Goal: Use online tool/utility: Utilize a website feature to perform a specific function

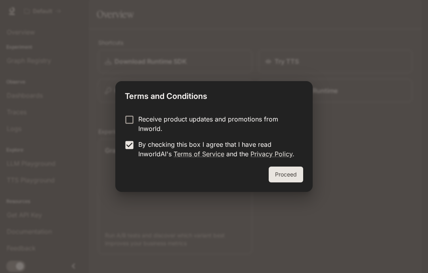
click at [291, 173] on button "Proceed" at bounding box center [285, 175] width 34 height 16
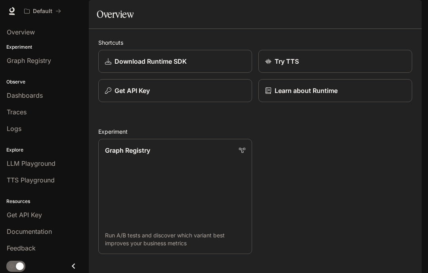
click at [323, 66] on div "Try TTS" at bounding box center [335, 62] width 140 height 10
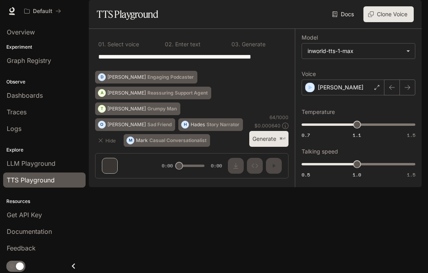
click at [253, 70] on textarea "**********" at bounding box center [191, 61] width 187 height 18
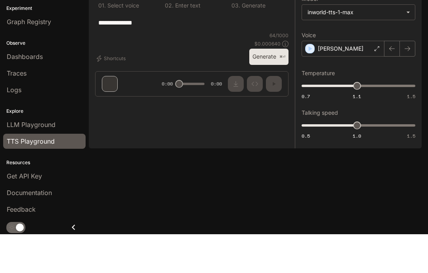
type textarea "******"
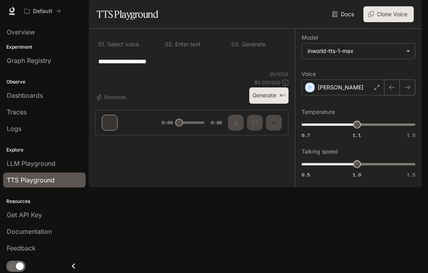
type textarea "**********"
click at [349, 95] on div "[PERSON_NAME]" at bounding box center [342, 88] width 83 height 16
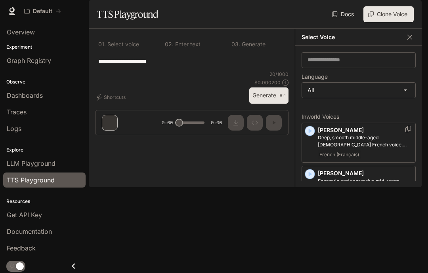
click at [311, 135] on icon "button" at bounding box center [310, 131] width 8 height 8
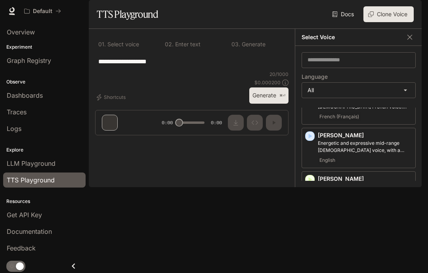
scroll to position [46, 0]
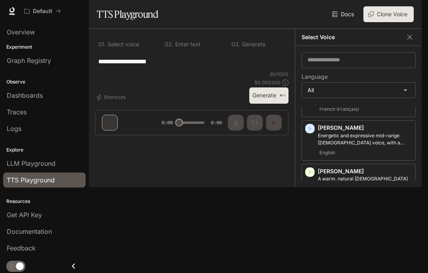
click at [308, 133] on icon "button" at bounding box center [310, 129] width 8 height 8
click at [310, 131] on icon "button" at bounding box center [310, 129] width 4 height 5
click at [310, 175] on icon "button" at bounding box center [310, 172] width 4 height 5
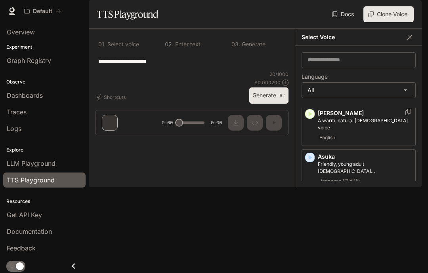
scroll to position [105, 0]
click at [308, 160] on icon "button" at bounding box center [310, 156] width 8 height 8
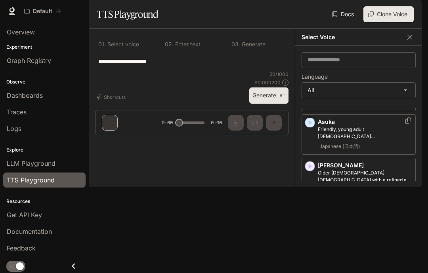
scroll to position [139, 0]
click at [314, 171] on div "button" at bounding box center [310, 166] width 10 height 10
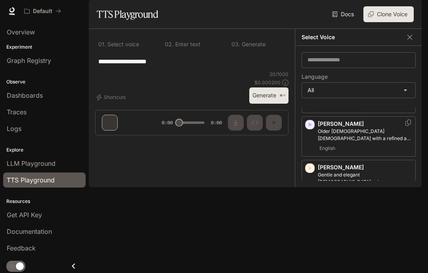
scroll to position [181, 0]
click at [313, 172] on icon "button" at bounding box center [310, 168] width 8 height 8
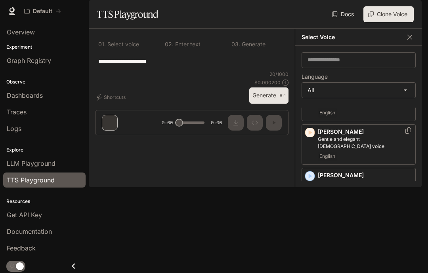
scroll to position [219, 0]
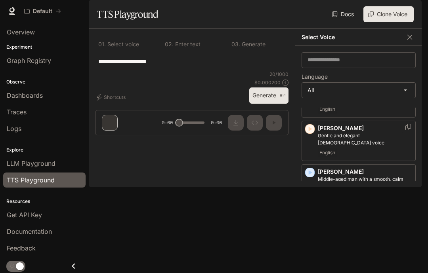
click at [312, 176] on icon "button" at bounding box center [310, 173] width 8 height 8
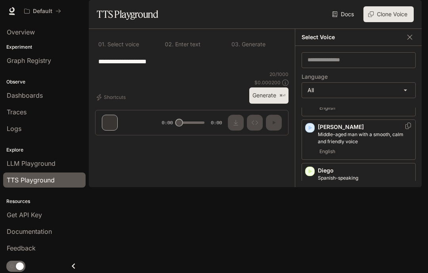
scroll to position [267, 0]
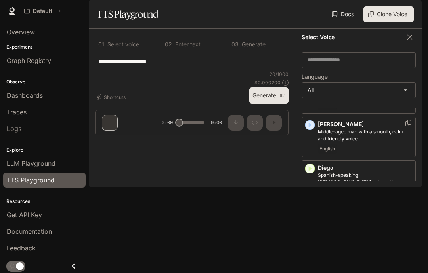
click at [312, 173] on icon "button" at bounding box center [310, 169] width 8 height 8
click at [308, 173] on icon "button" at bounding box center [310, 169] width 8 height 8
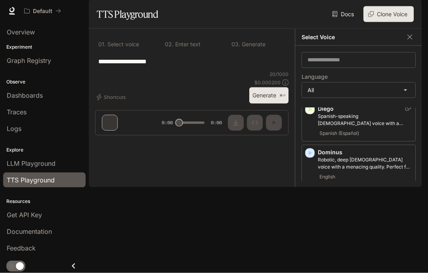
scroll to position [2, 0]
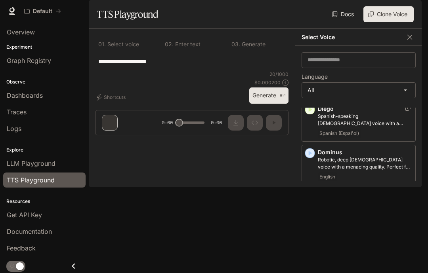
click at [313, 157] on icon "button" at bounding box center [310, 153] width 8 height 8
click at [306, 201] on icon "button" at bounding box center [310, 197] width 8 height 8
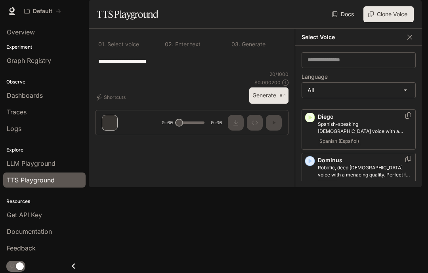
scroll to position [319, 0]
click at [309, 206] on icon "button" at bounding box center [310, 203] width 4 height 5
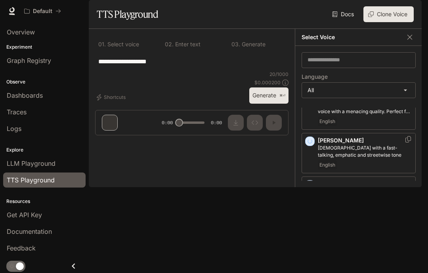
scroll to position [384, 0]
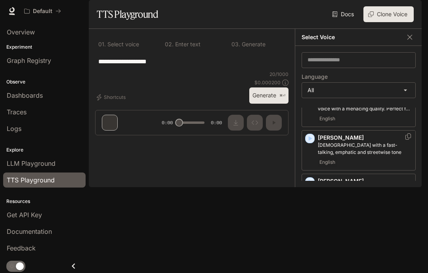
click at [312, 143] on icon "button" at bounding box center [310, 139] width 8 height 8
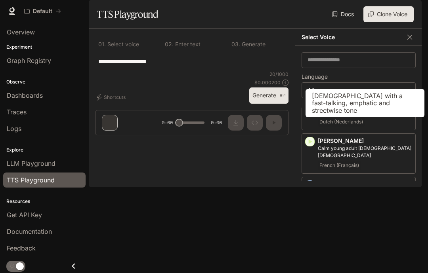
scroll to position [467, 0]
click at [310, 184] on icon "button" at bounding box center [310, 186] width 4 height 5
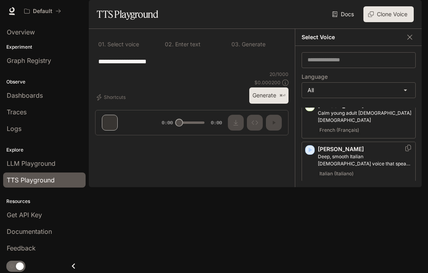
scroll to position [516, 0]
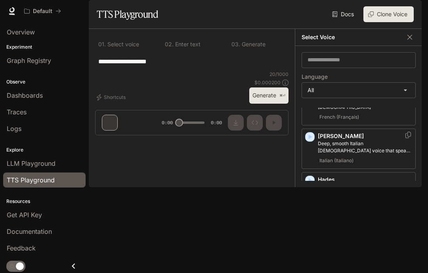
click at [313, 179] on icon "button" at bounding box center [310, 181] width 8 height 8
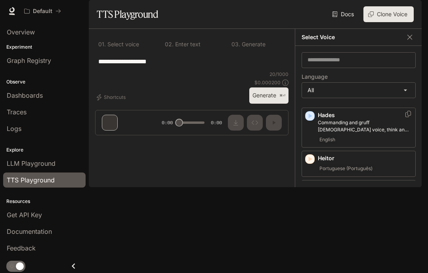
scroll to position [584, 0]
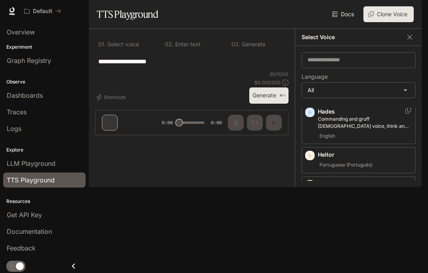
click at [312, 155] on icon "button" at bounding box center [310, 156] width 8 height 8
click at [312, 180] on div "button" at bounding box center [310, 185] width 10 height 10
click at [400, 112] on body "**********" at bounding box center [214, 136] width 428 height 273
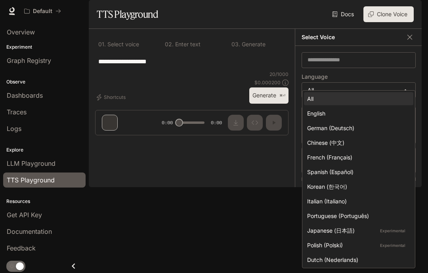
click at [363, 114] on div "English" at bounding box center [357, 113] width 100 height 8
type input "*****"
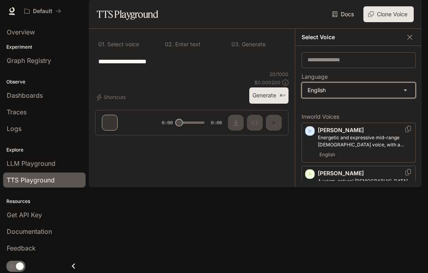
scroll to position [0, 0]
click at [309, 135] on div "button" at bounding box center [309, 131] width 9 height 9
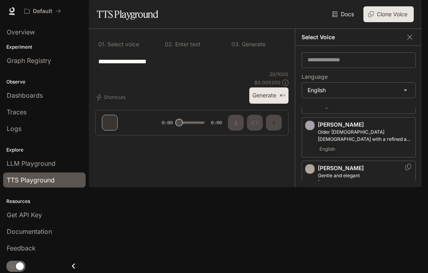
scroll to position [93, 0]
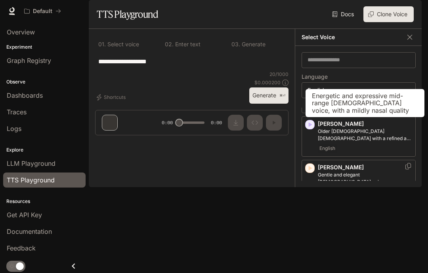
click at [314, 129] on div "button" at bounding box center [309, 124] width 9 height 9
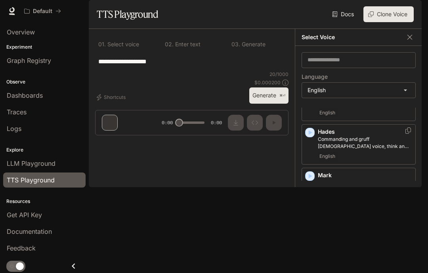
scroll to position [305, 0]
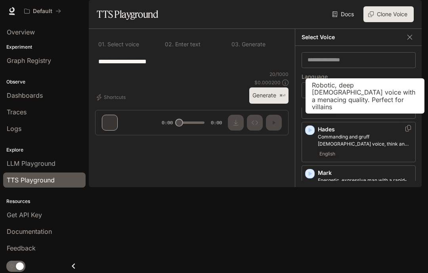
click at [307, 176] on icon "button" at bounding box center [310, 174] width 8 height 8
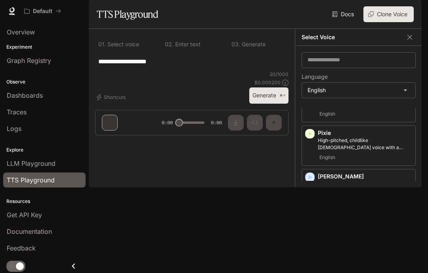
scroll to position [433, 0]
click at [313, 181] on icon "button" at bounding box center [310, 177] width 8 height 8
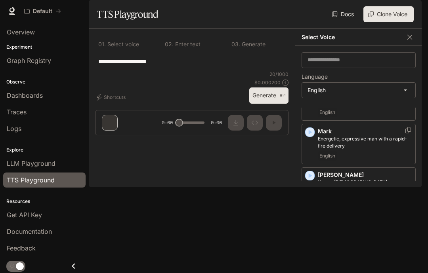
scroll to position [342, 0]
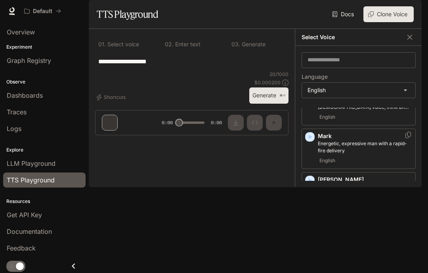
click at [309, 139] on icon "button" at bounding box center [310, 137] width 4 height 5
click at [272, 104] on button "Generate ⌘⏎" at bounding box center [268, 96] width 39 height 16
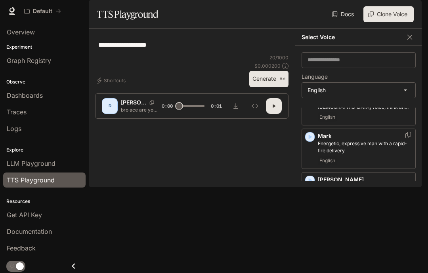
click at [412, 43] on button "button" at bounding box center [409, 37] width 12 height 12
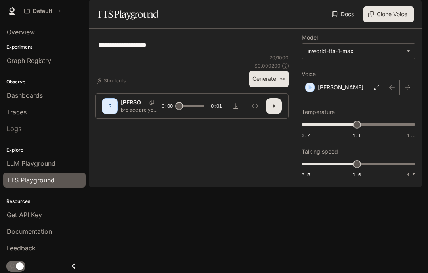
click at [402, 95] on button "button" at bounding box center [407, 88] width 16 height 16
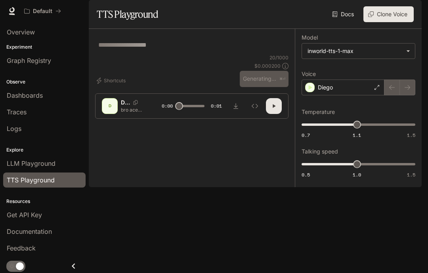
click at [405, 95] on div at bounding box center [399, 88] width 31 height 16
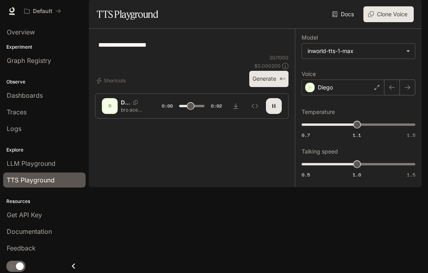
click at [410, 91] on icon "button" at bounding box center [407, 87] width 6 height 6
click at [402, 95] on button "button" at bounding box center [407, 88] width 16 height 16
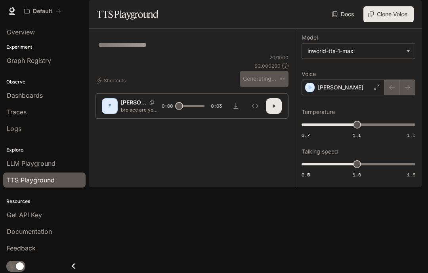
click at [397, 95] on button "button" at bounding box center [392, 88] width 16 height 16
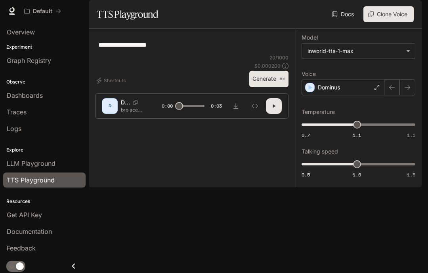
click at [388, 95] on button "button" at bounding box center [392, 88] width 16 height 16
click at [389, 91] on icon "button" at bounding box center [391, 87] width 6 height 6
click at [409, 90] on icon "button" at bounding box center [407, 87] width 6 height 5
click at [405, 95] on button "button" at bounding box center [407, 88] width 16 height 16
click at [401, 95] on button "button" at bounding box center [407, 88] width 16 height 16
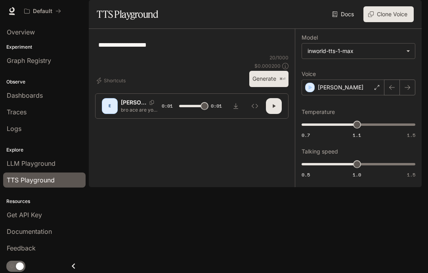
type input "*"
click at [102, 49] on textarea "**********" at bounding box center [191, 44] width 187 height 9
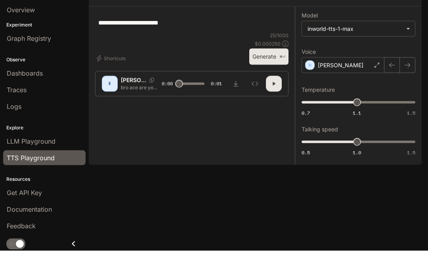
scroll to position [25, 0]
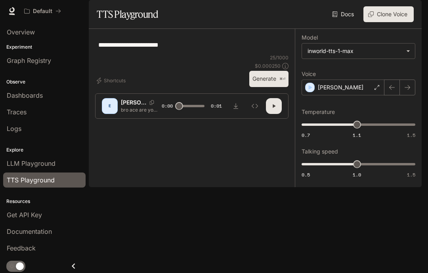
click at [123, 49] on textarea "**********" at bounding box center [191, 44] width 187 height 9
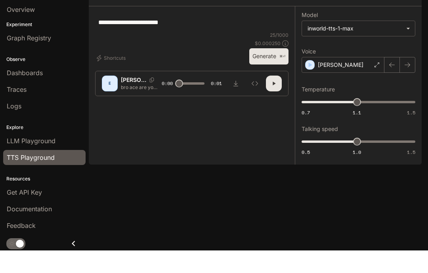
click at [115, 40] on textarea "**********" at bounding box center [191, 44] width 187 height 9
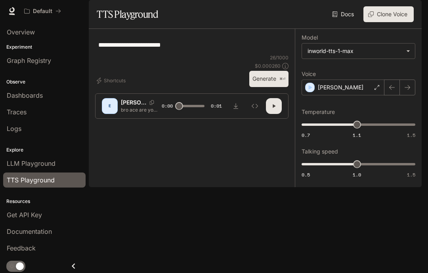
type textarea "**********"
click at [274, 114] on button "button" at bounding box center [274, 106] width 16 height 16
type input "*"
click at [109, 49] on textarea "**********" at bounding box center [191, 44] width 187 height 9
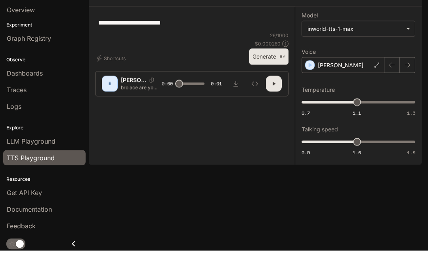
click at [114, 48] on textarea "**********" at bounding box center [191, 44] width 187 height 9
click at [118, 42] on textarea "**********" at bounding box center [191, 44] width 187 height 9
click at [116, 43] on textarea "**********" at bounding box center [191, 44] width 187 height 9
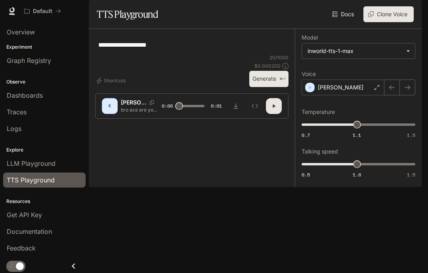
type textarea "**********"
click at [309, 90] on icon "button" at bounding box center [311, 87] width 4 height 5
click at [405, 95] on button "button" at bounding box center [407, 88] width 16 height 16
click at [273, 114] on button "button" at bounding box center [274, 106] width 16 height 16
click at [407, 91] on icon "button" at bounding box center [407, 87] width 6 height 6
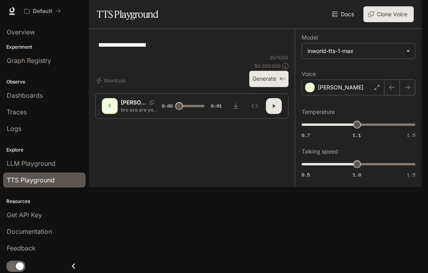
click at [409, 91] on icon "button" at bounding box center [407, 87] width 6 height 6
click at [404, 91] on icon "button" at bounding box center [407, 87] width 6 height 6
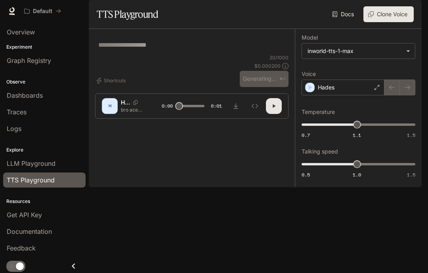
click at [404, 95] on div at bounding box center [399, 88] width 31 height 16
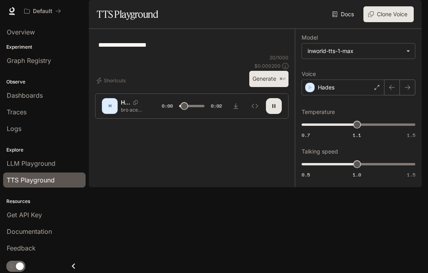
click at [405, 91] on icon "button" at bounding box center [407, 87] width 6 height 6
click at [403, 95] on button "button" at bounding box center [407, 88] width 16 height 16
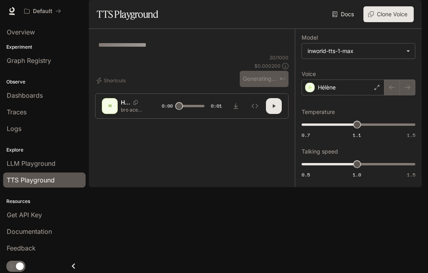
click at [400, 95] on div at bounding box center [399, 88] width 31 height 16
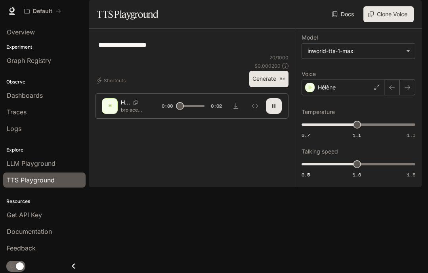
click at [401, 95] on button "button" at bounding box center [407, 88] width 16 height 16
click at [275, 109] on icon "button" at bounding box center [273, 106] width 6 height 6
type input "*"
click at [327, 91] on p "Hyunwoo" at bounding box center [330, 88] width 24 height 8
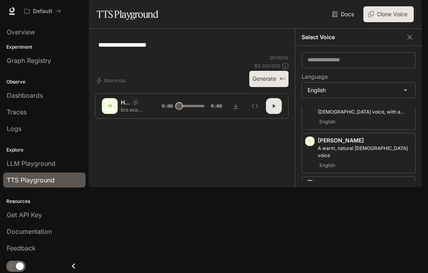
scroll to position [19, 0]
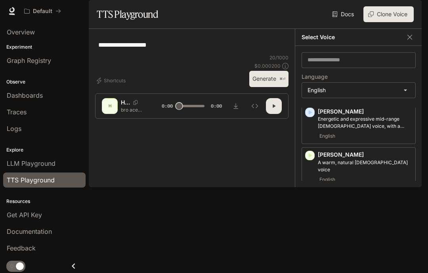
click at [326, 41] on h6 "Select Voice" at bounding box center [317, 37] width 33 height 8
click at [358, 64] on input "text" at bounding box center [358, 60] width 113 height 8
click at [309, 117] on div "button" at bounding box center [309, 112] width 9 height 9
